Goal: Find specific page/section: Find specific page/section

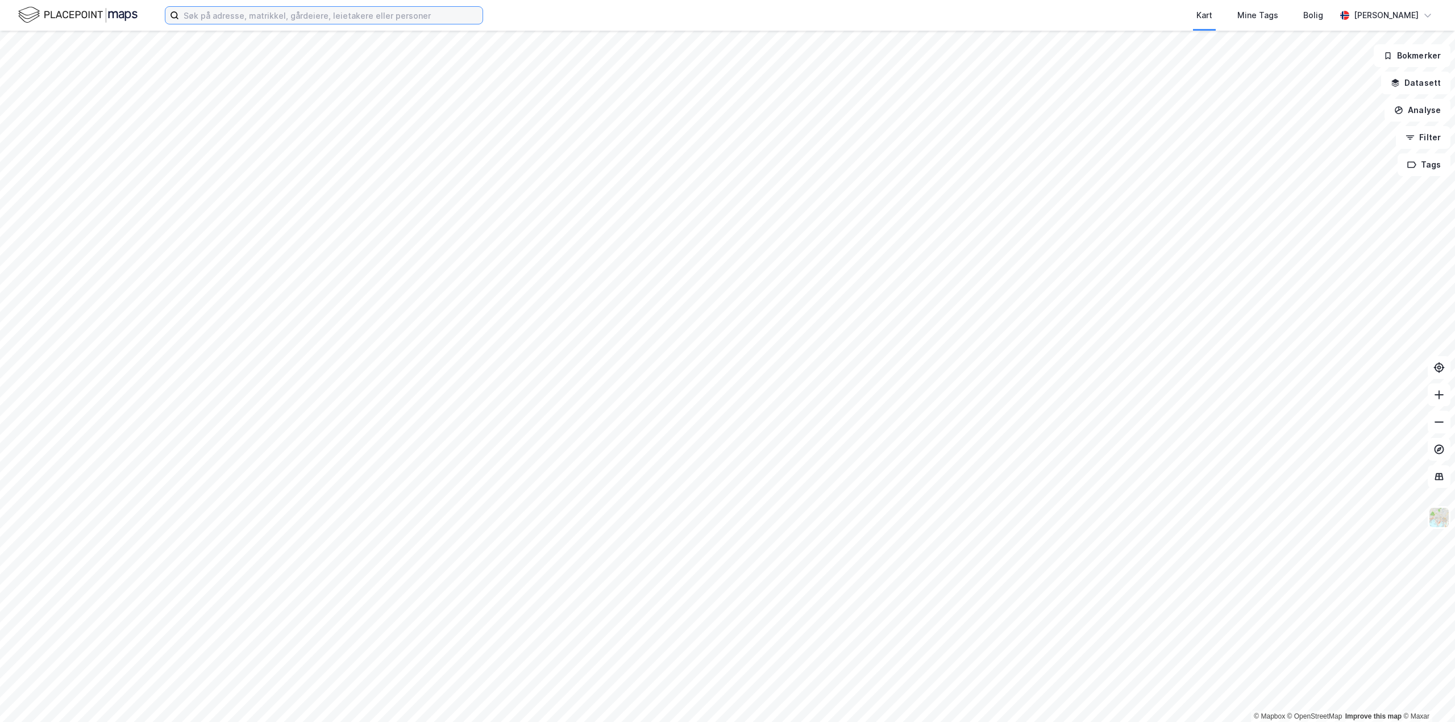
click at [209, 13] on input at bounding box center [330, 15] width 303 height 17
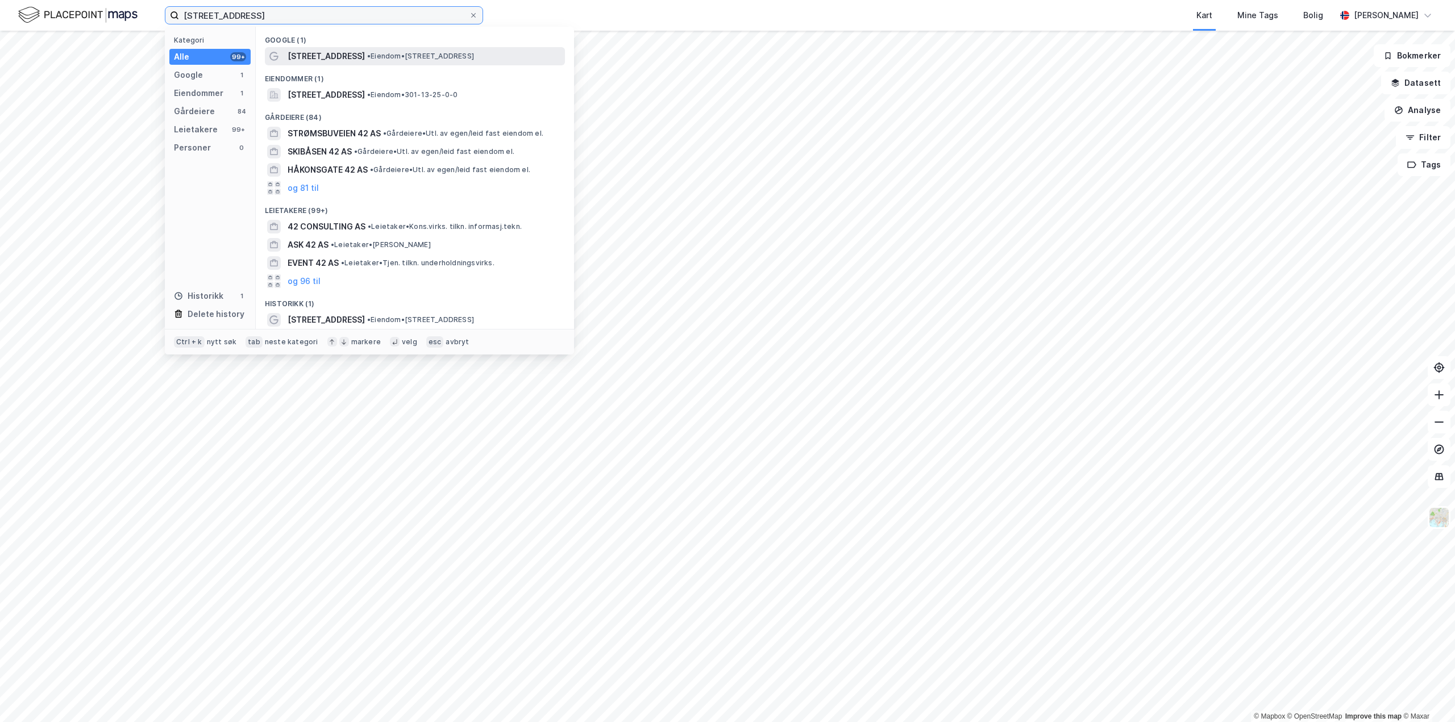
type input "[STREET_ADDRESS]"
click at [353, 59] on span "[STREET_ADDRESS]" at bounding box center [326, 56] width 77 height 14
